Goal: Entertainment & Leisure: Consume media (video, audio)

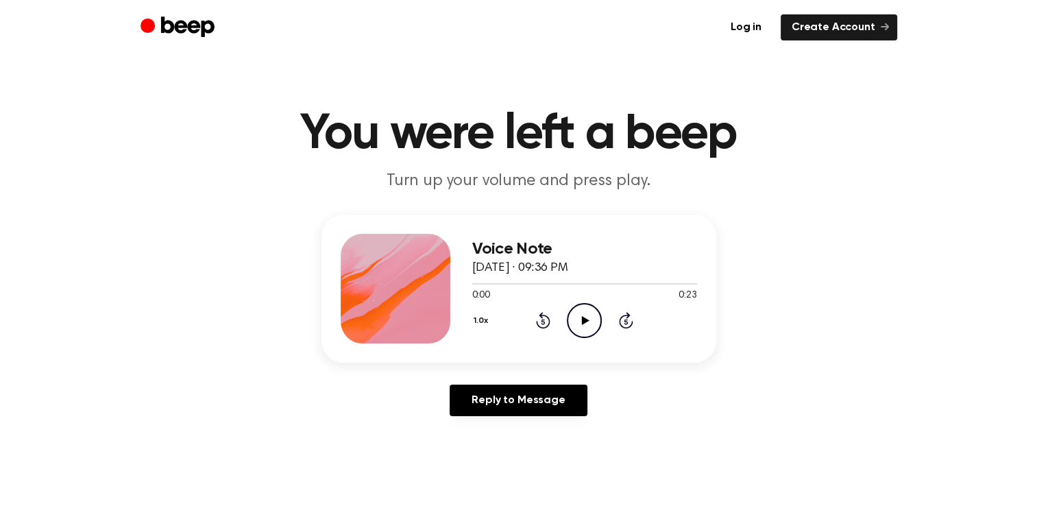
click at [576, 309] on icon "Play Audio" at bounding box center [584, 320] width 35 height 35
click at [584, 318] on icon at bounding box center [586, 320] width 8 height 9
click at [580, 312] on icon "Play Audio" at bounding box center [584, 320] width 35 height 35
click at [580, 324] on icon "Play Audio" at bounding box center [584, 320] width 35 height 35
click at [578, 317] on icon "Play Audio" at bounding box center [584, 320] width 35 height 35
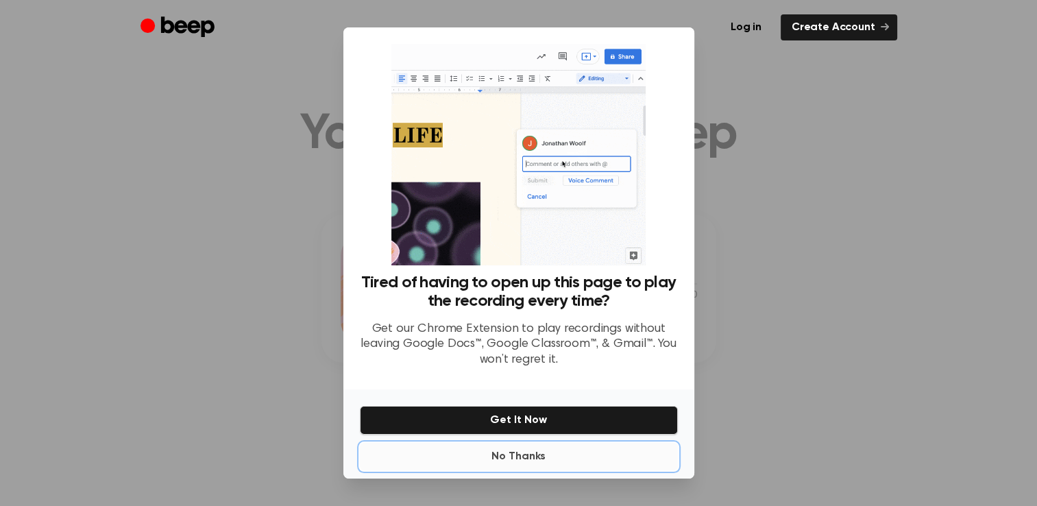
click at [522, 462] on button "No Thanks" at bounding box center [519, 456] width 318 height 27
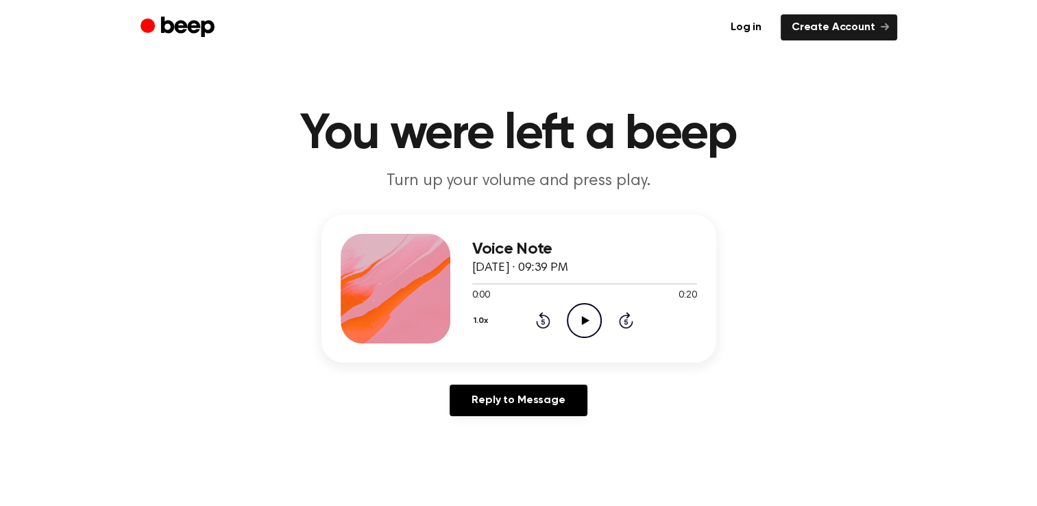
click at [581, 313] on icon "Play Audio" at bounding box center [584, 320] width 35 height 35
click at [579, 321] on icon "Play Audio" at bounding box center [584, 320] width 35 height 35
click at [578, 317] on icon "Play Audio" at bounding box center [584, 320] width 35 height 35
click at [589, 319] on icon "Play Audio" at bounding box center [584, 320] width 35 height 35
